Goal: Information Seeking & Learning: Learn about a topic

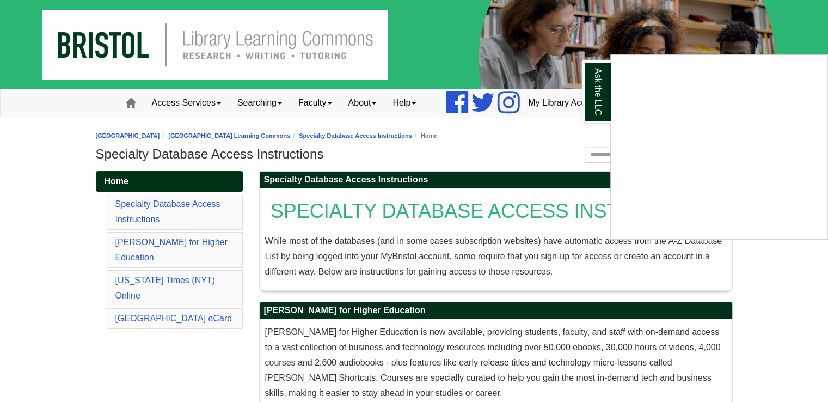
click at [113, 322] on div "Ask the LLC" at bounding box center [414, 201] width 828 height 402
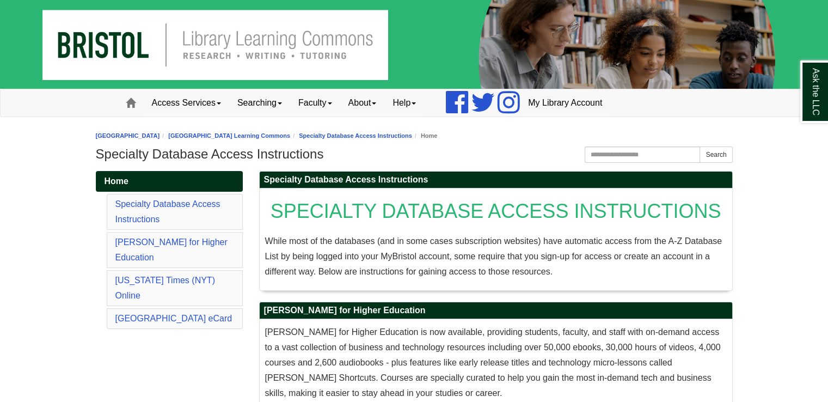
click at [113, 322] on div "Home Specialty Database Access Instructions [PERSON_NAME] for Higher Education …" at bounding box center [169, 264] width 163 height 187
click at [198, 103] on link "Access Services" at bounding box center [186, 102] width 85 height 27
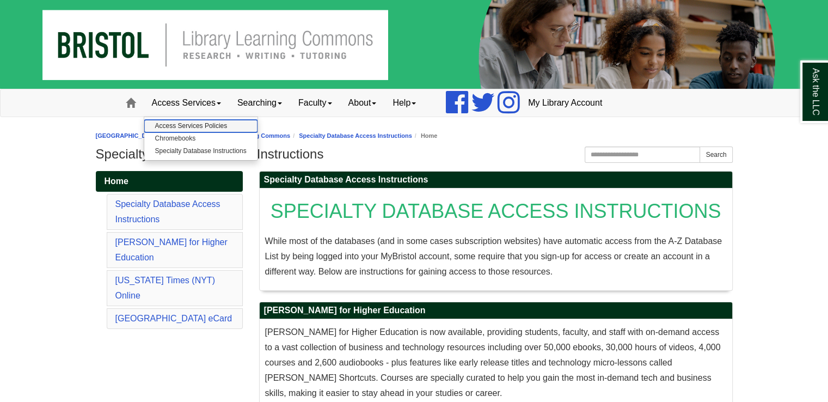
click at [218, 127] on link "Access Services Policies" at bounding box center [200, 126] width 113 height 13
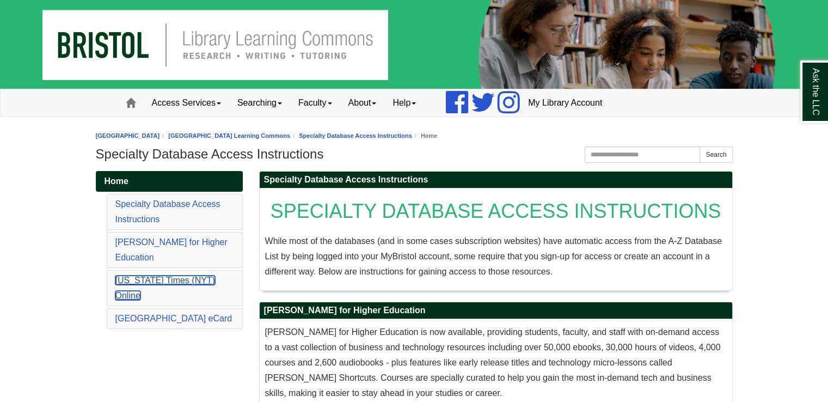
click at [215, 276] on link "[US_STATE] Times (NYT) Online" at bounding box center [165, 288] width 100 height 25
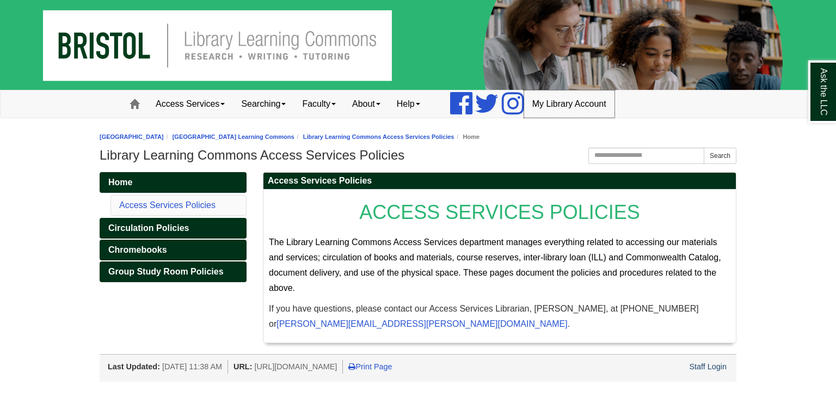
click at [568, 105] on link "My Library Account" at bounding box center [569, 103] width 90 height 27
click at [270, 96] on link "Searching" at bounding box center [263, 103] width 61 height 27
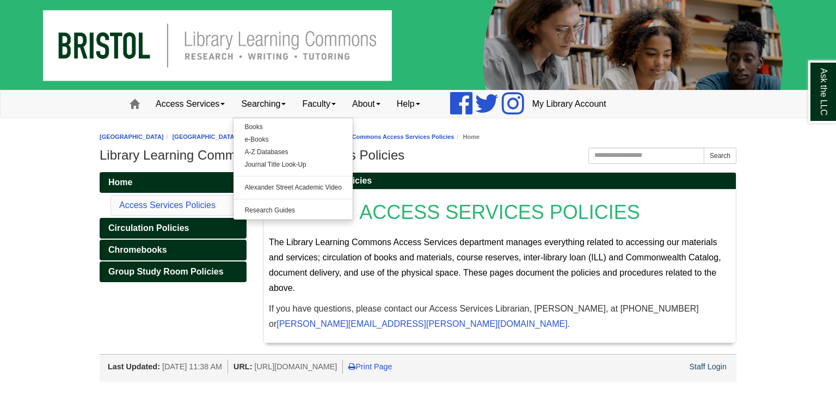
click at [0, 305] on body "Skip to Main Content Toggle navigation Home Access Services Access Services Pol…" at bounding box center [418, 191] width 836 height 382
